Goal: Find specific page/section: Find specific page/section

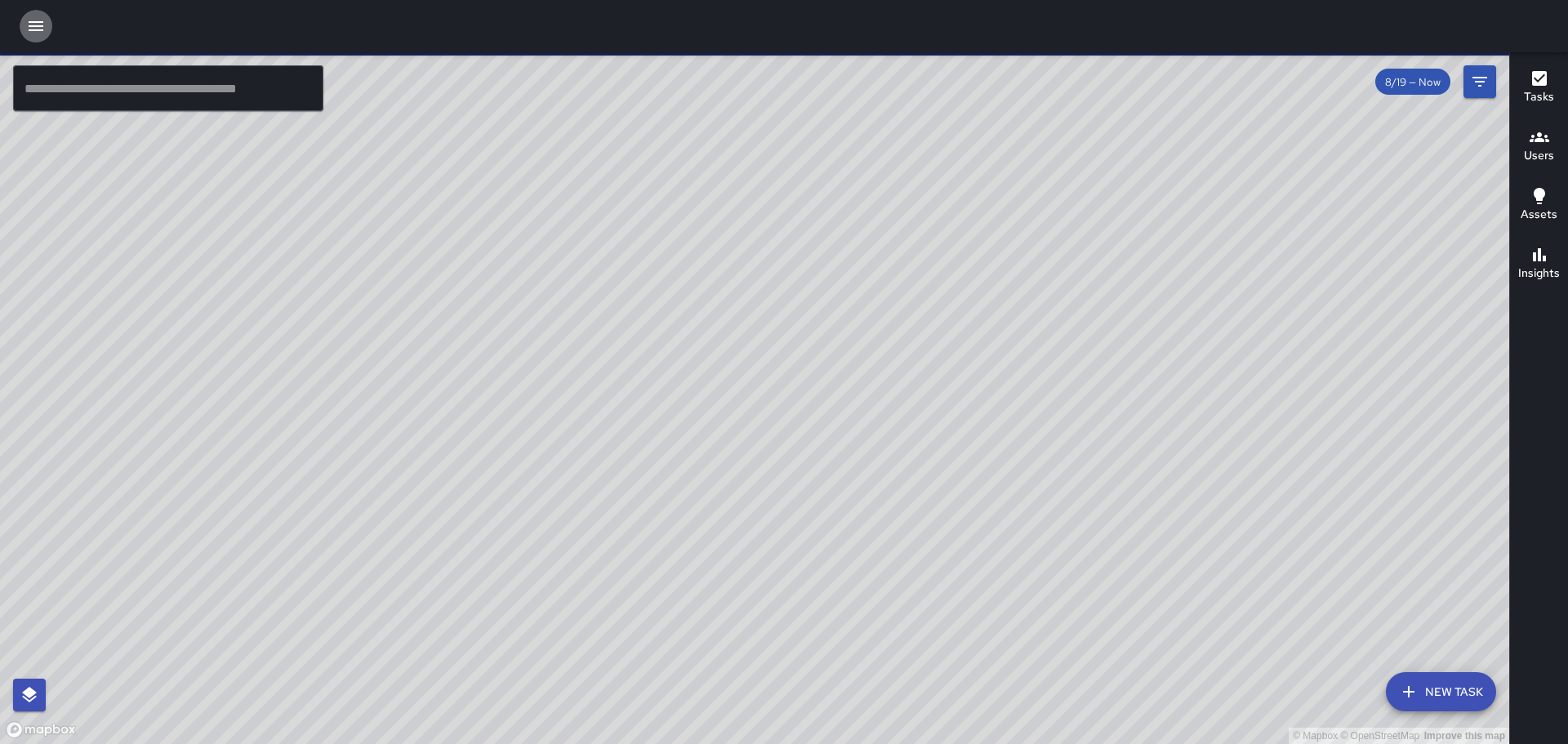
click at [35, 19] on button "button" at bounding box center [36, 26] width 33 height 33
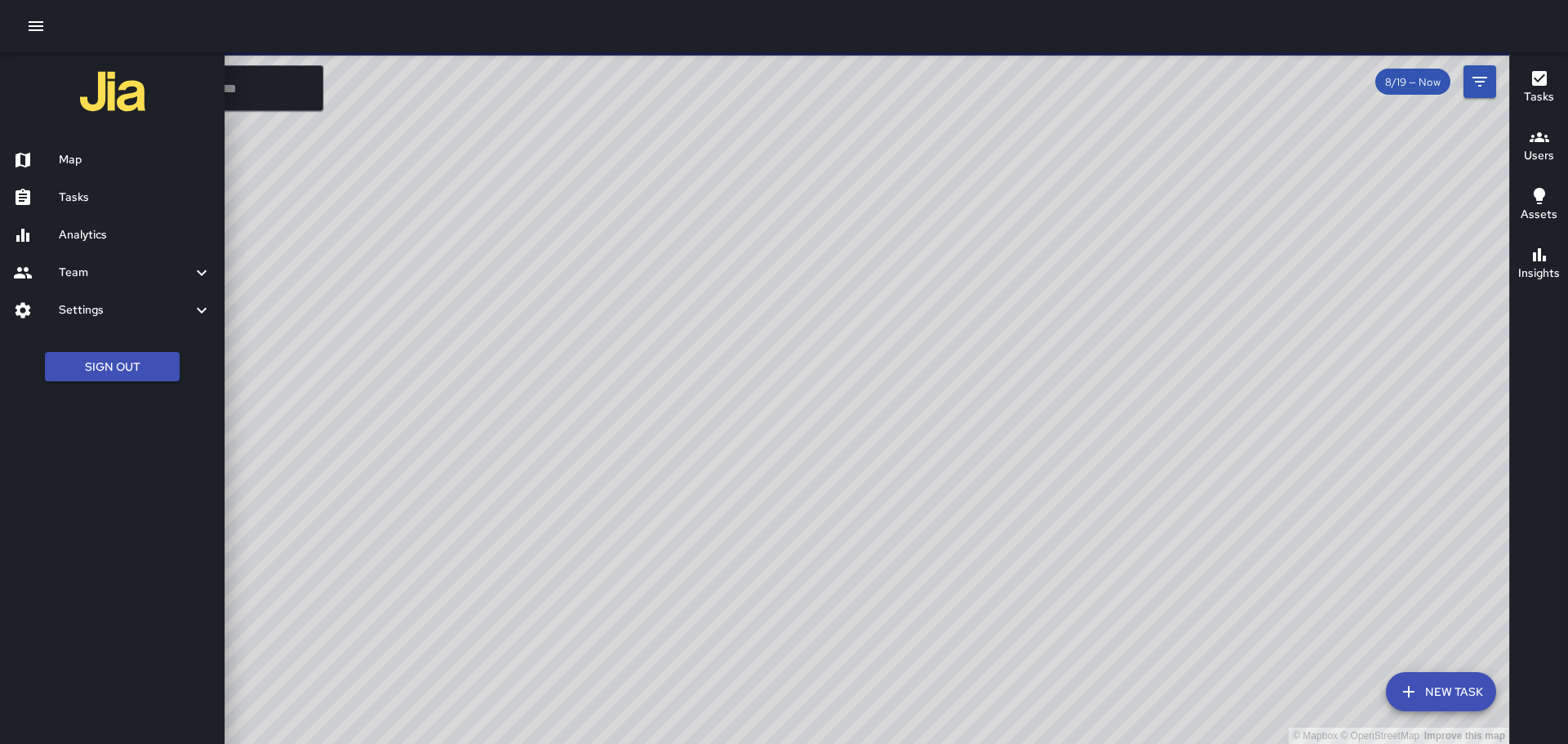
click at [109, 196] on h6 "Tasks" at bounding box center [135, 198] width 153 height 18
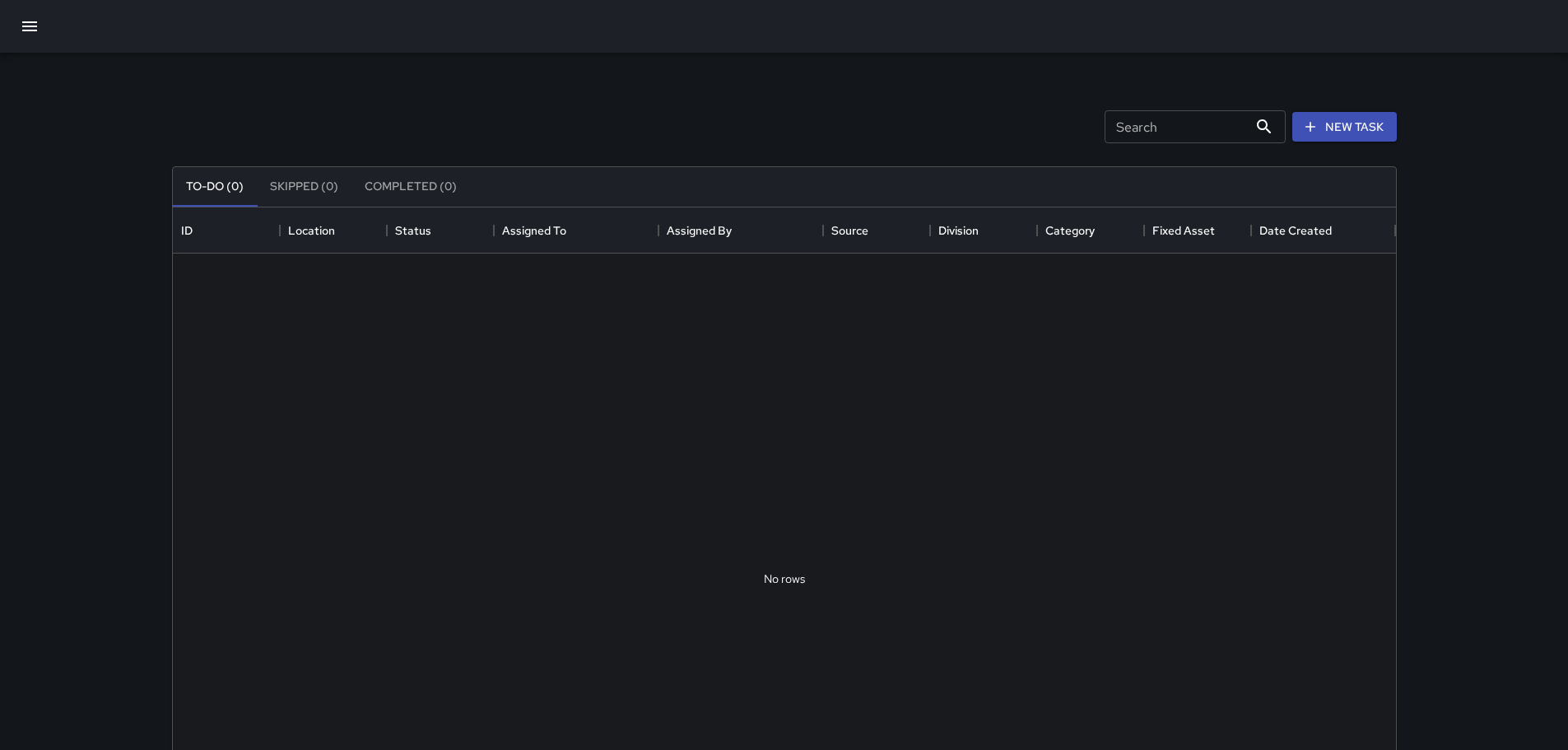
scroll to position [685, 1211]
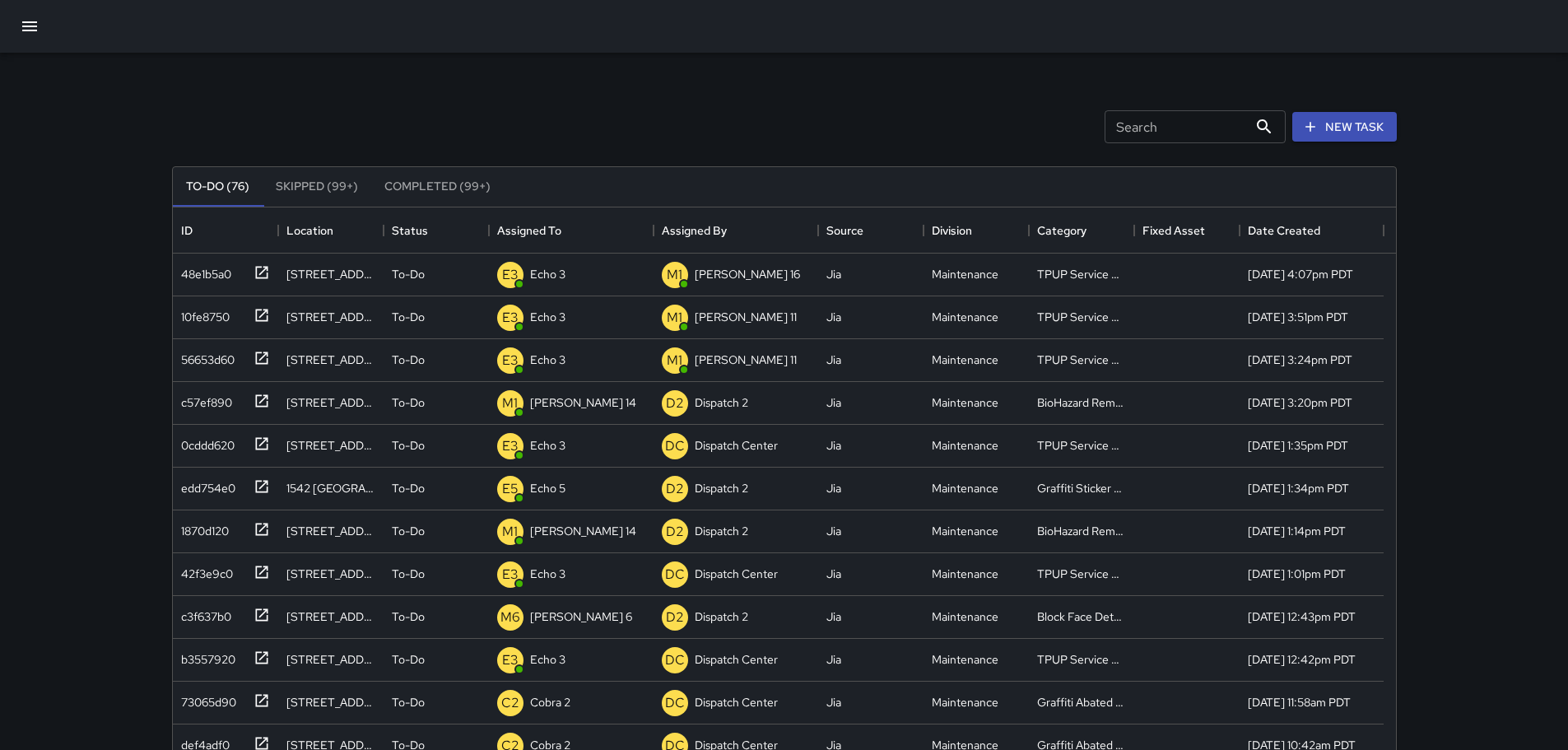
click at [31, 26] on icon "button" at bounding box center [30, 26] width 15 height 10
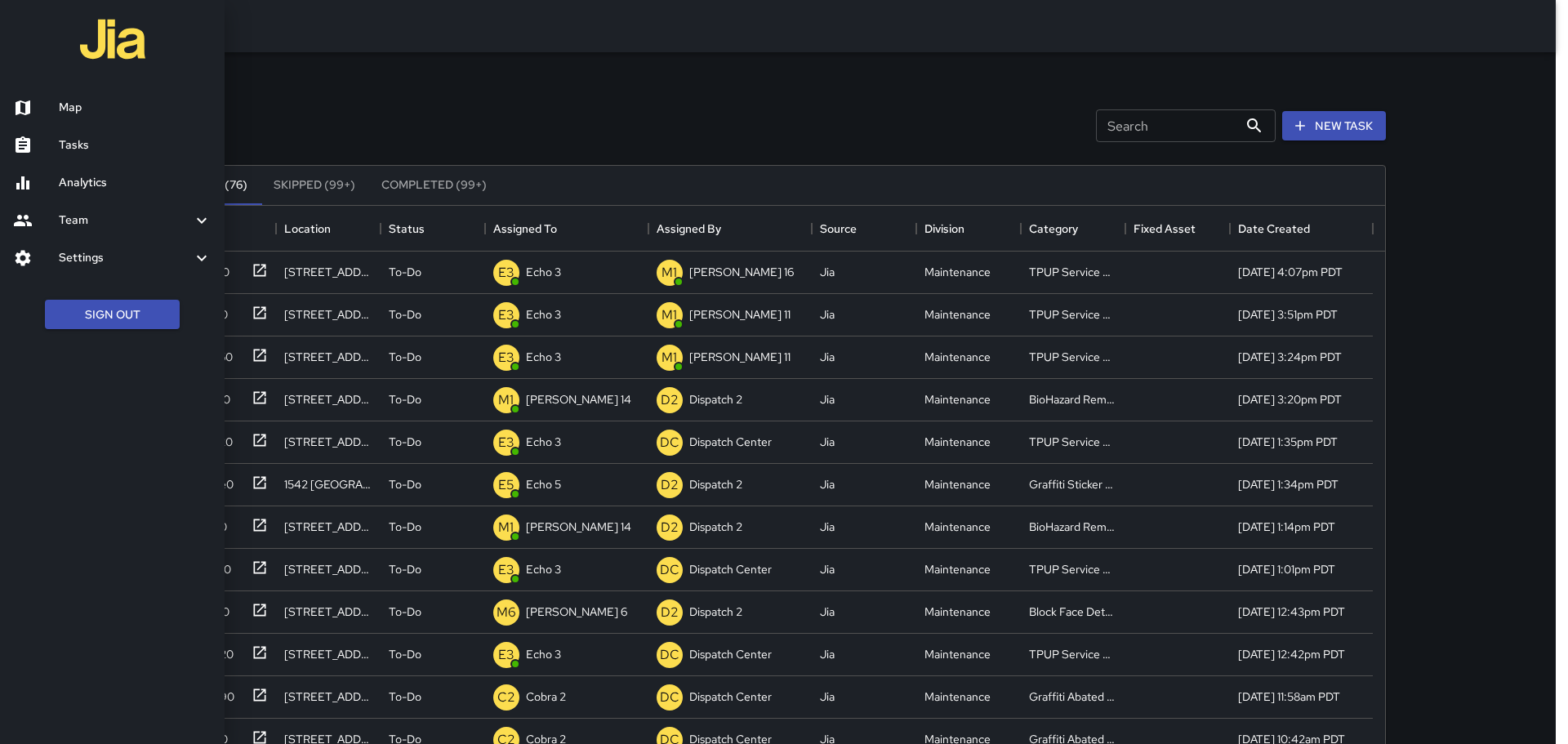
click at [125, 107] on h6 "Map" at bounding box center [135, 107] width 153 height 18
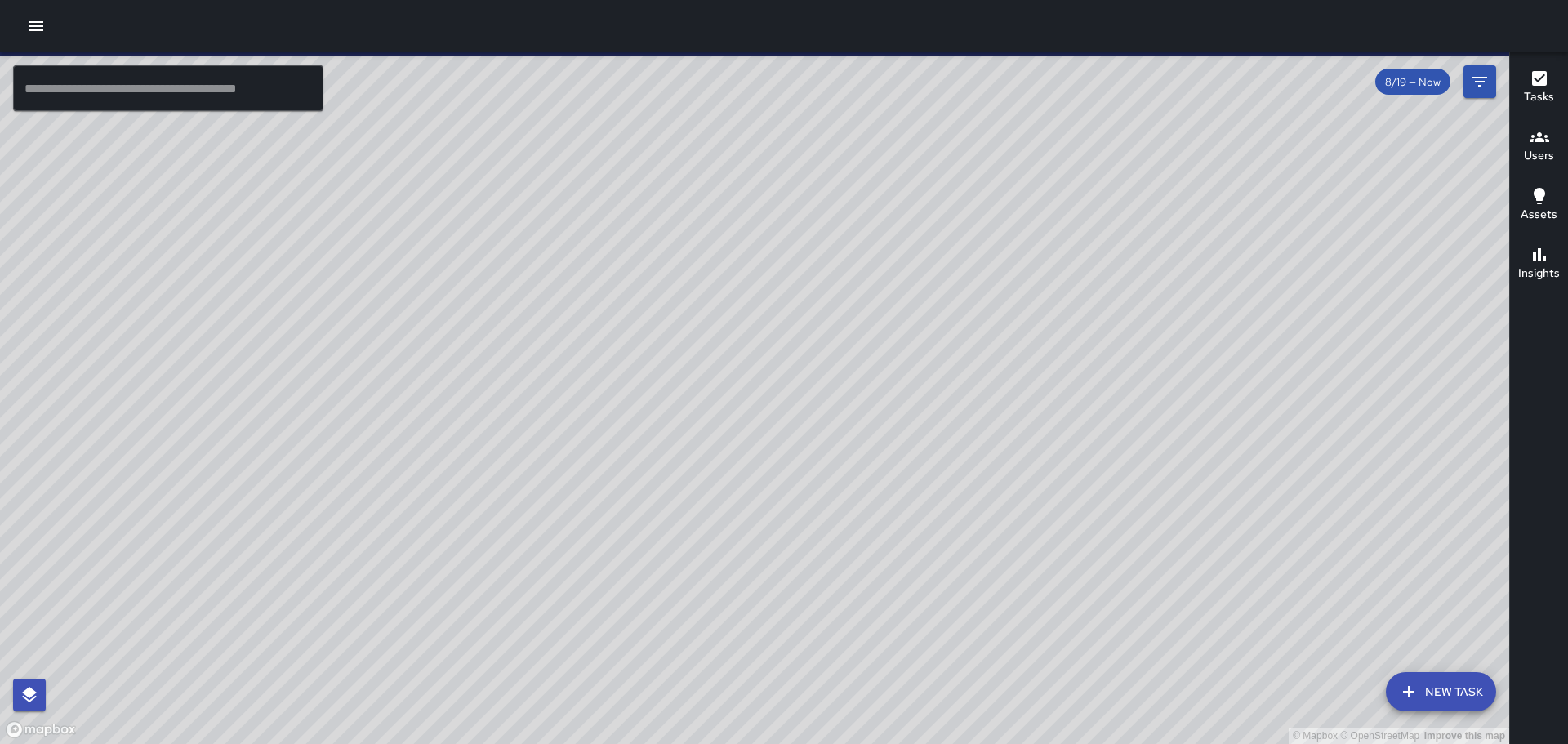
drag, startPoint x: 825, startPoint y: 308, endPoint x: 1136, endPoint y: 262, distance: 314.4
click at [1136, 262] on div "© Mapbox © OpenStreetMap Improve this map" at bounding box center [755, 398] width 1510 height 692
drag, startPoint x: 743, startPoint y: 614, endPoint x: 796, endPoint y: 477, distance: 146.9
click at [796, 477] on div "© Mapbox © OpenStreetMap Improve this map" at bounding box center [755, 398] width 1510 height 692
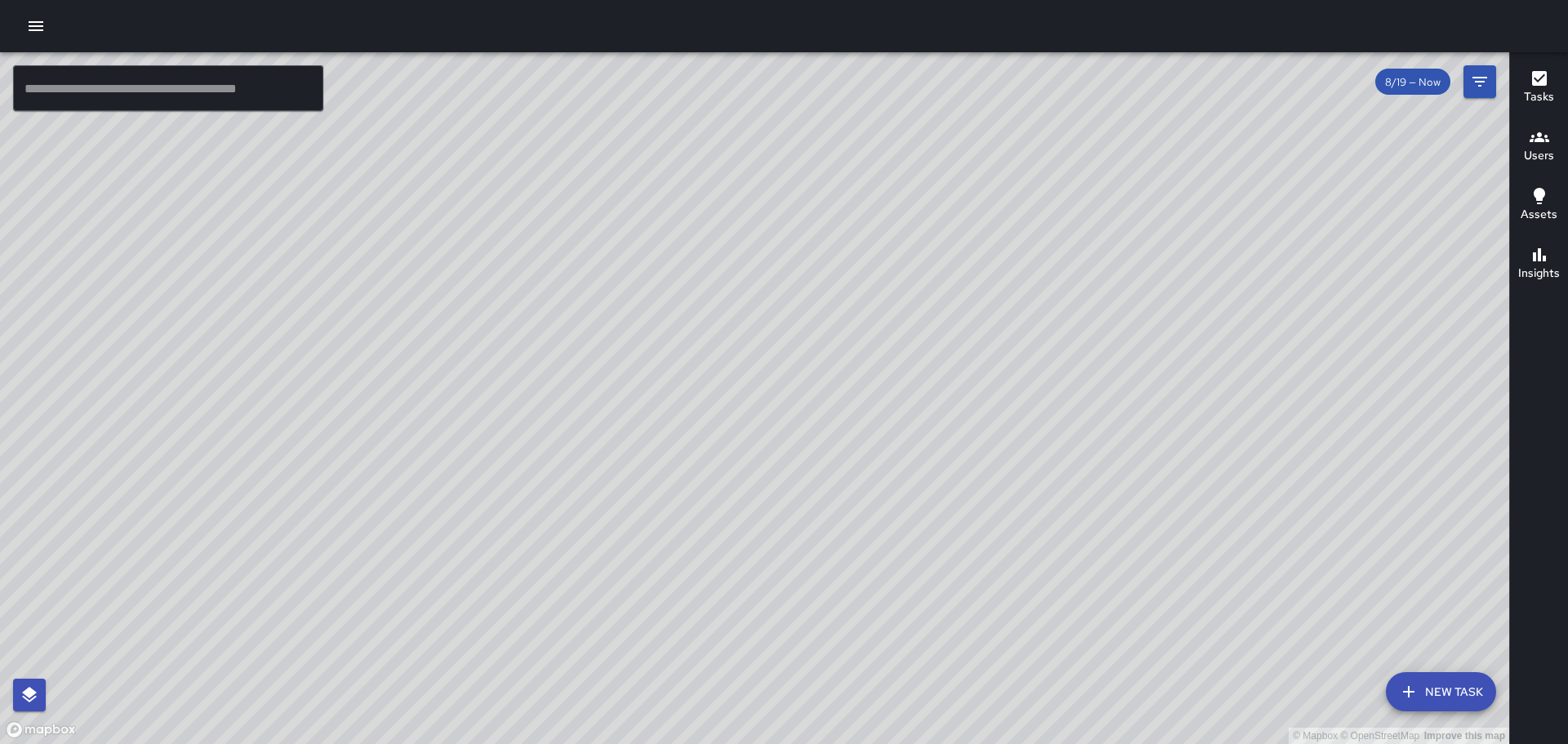
click at [45, 25] on icon "button" at bounding box center [36, 26] width 20 height 20
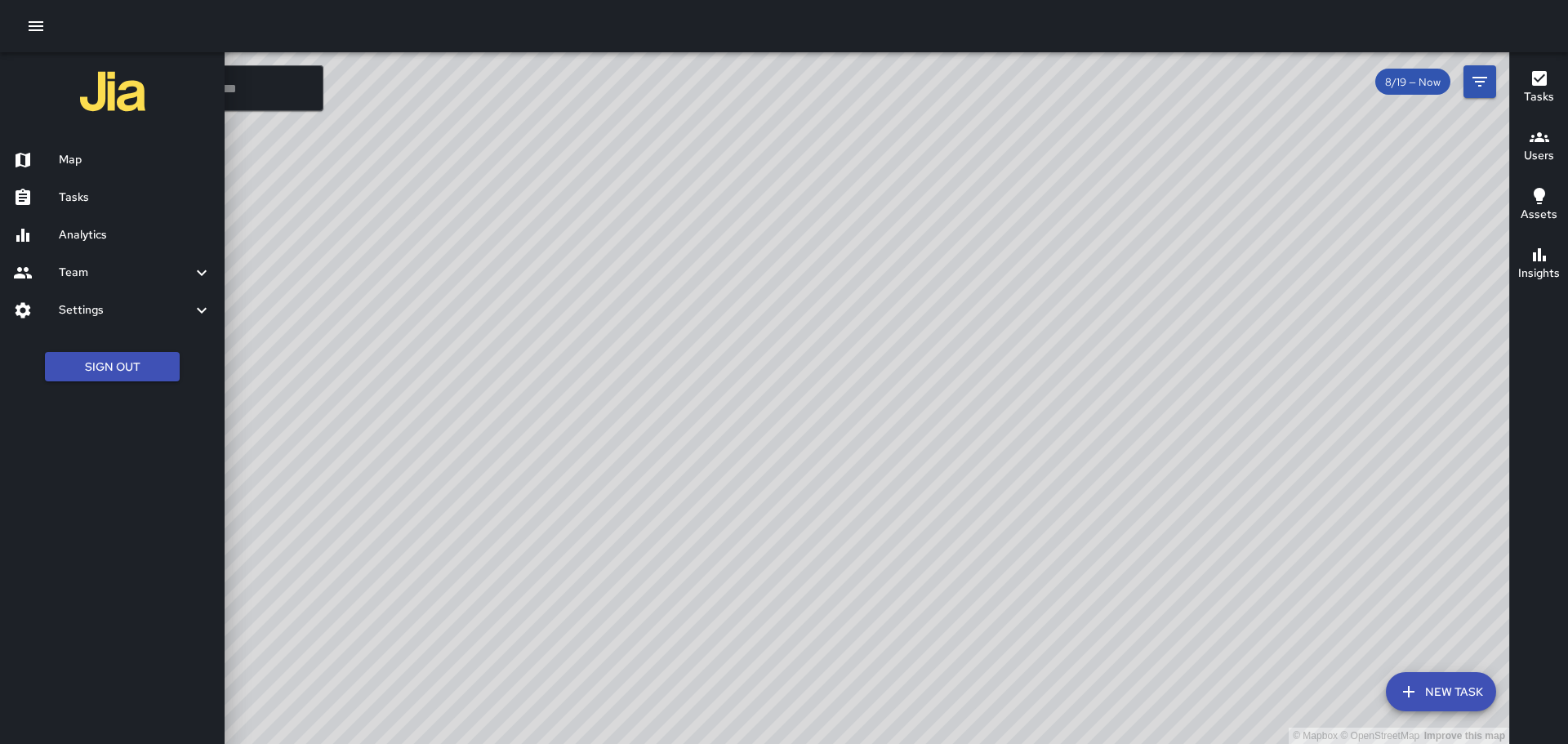
click at [107, 199] on h6 "Tasks" at bounding box center [135, 198] width 153 height 18
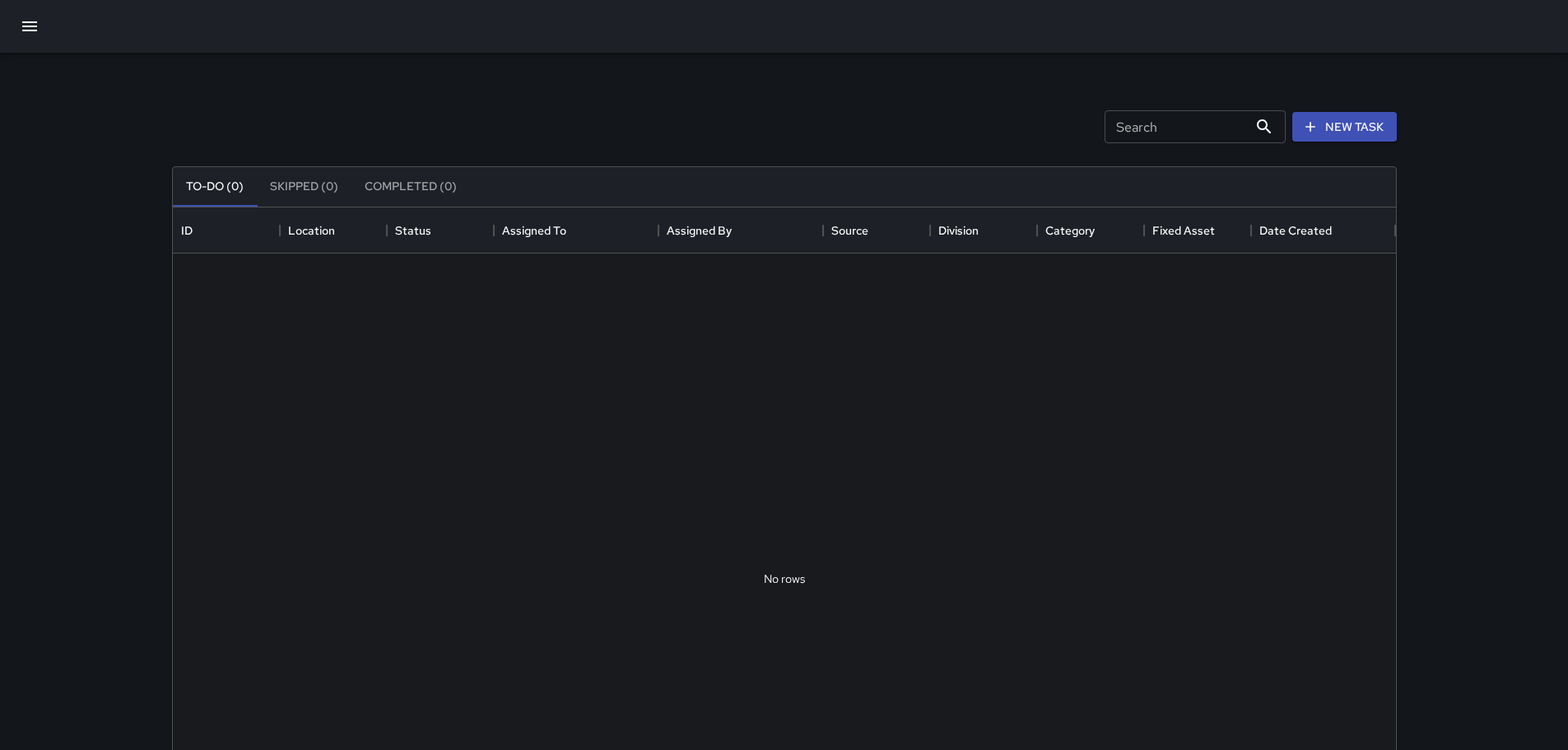
scroll to position [685, 1211]
